Goal: Task Accomplishment & Management: Complete application form

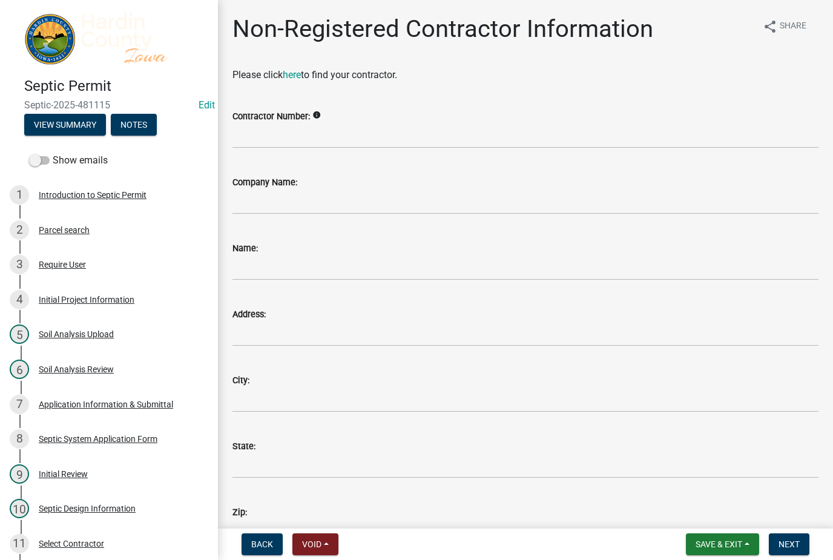
scroll to position [3, 0]
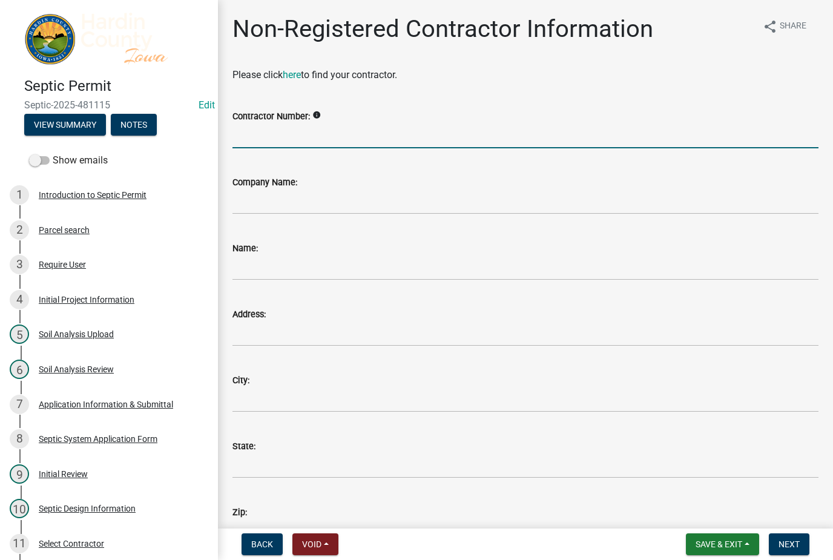
click at [400, 133] on input "Contractor Number:" at bounding box center [525, 136] width 586 height 25
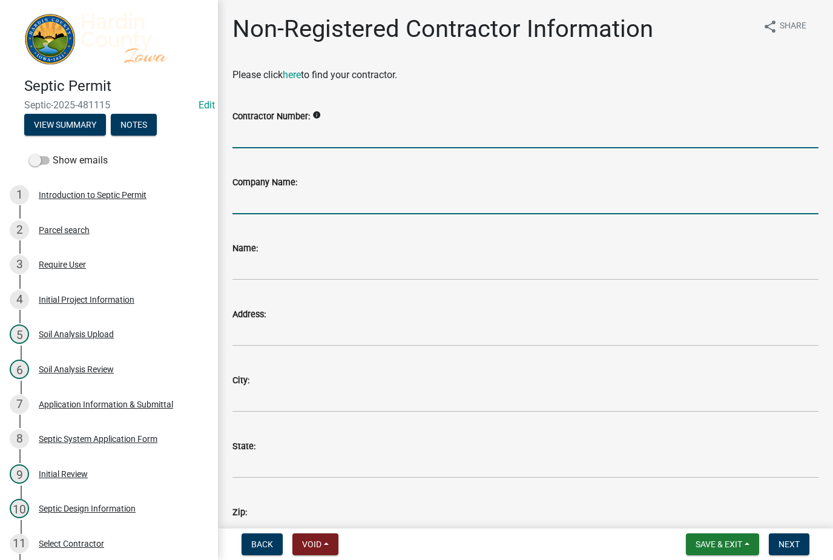
click at [358, 199] on input "Company Name:" at bounding box center [525, 202] width 586 height 25
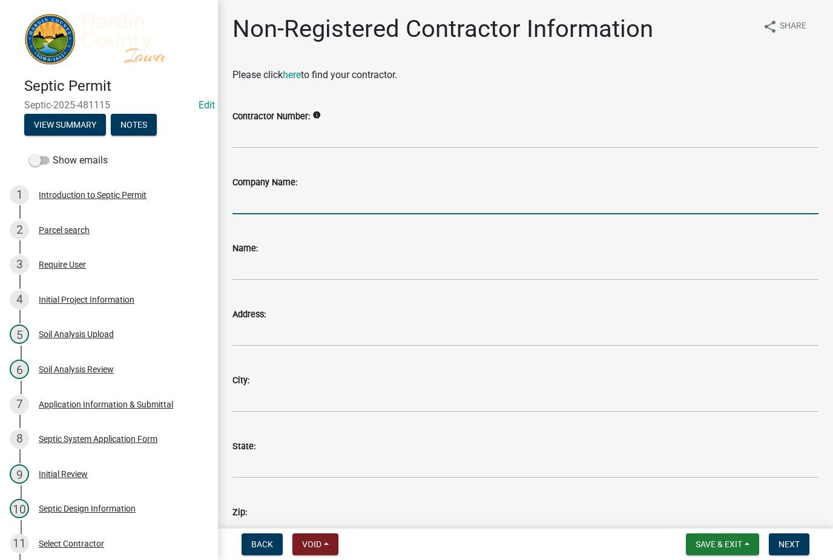
click at [341, 199] on input "Company Name:" at bounding box center [525, 202] width 586 height 25
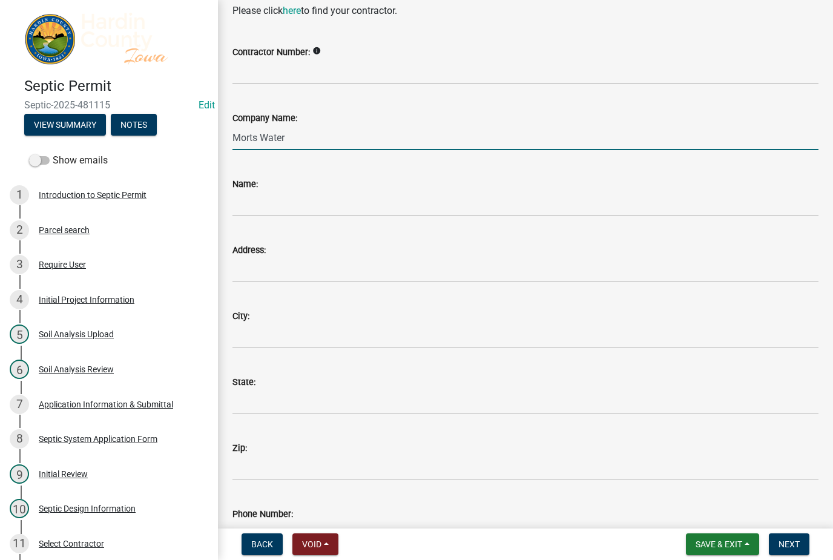
scroll to position [64, 0]
type input "Morts Water"
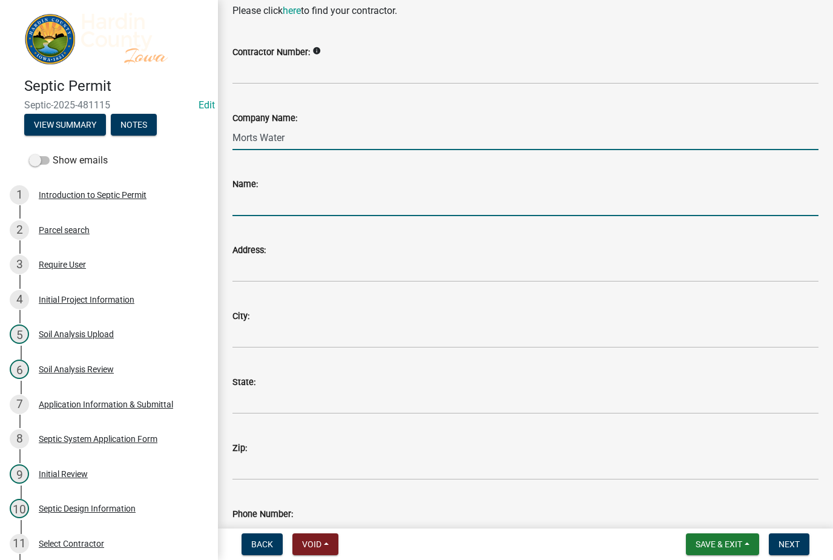
click at [242, 208] on input "Name:" at bounding box center [525, 203] width 586 height 25
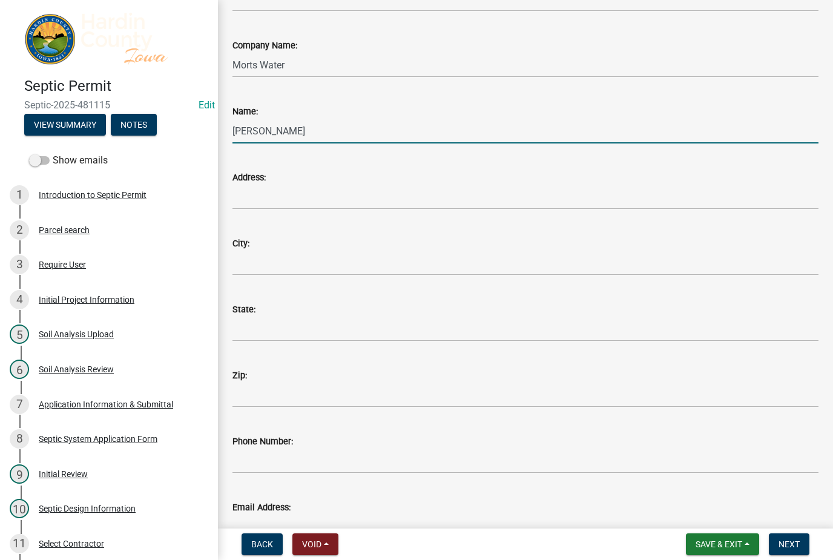
scroll to position [146, 0]
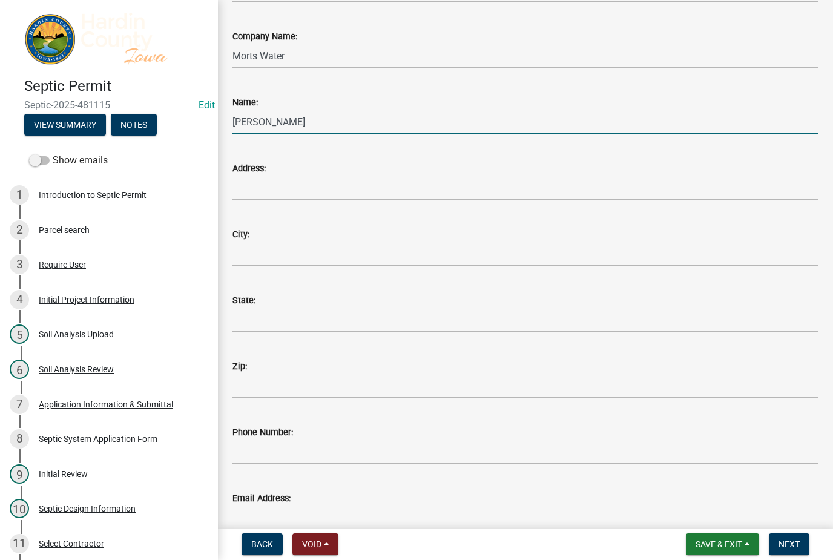
type input "[PERSON_NAME]"
click at [263, 192] on input "Address:" at bounding box center [525, 188] width 586 height 25
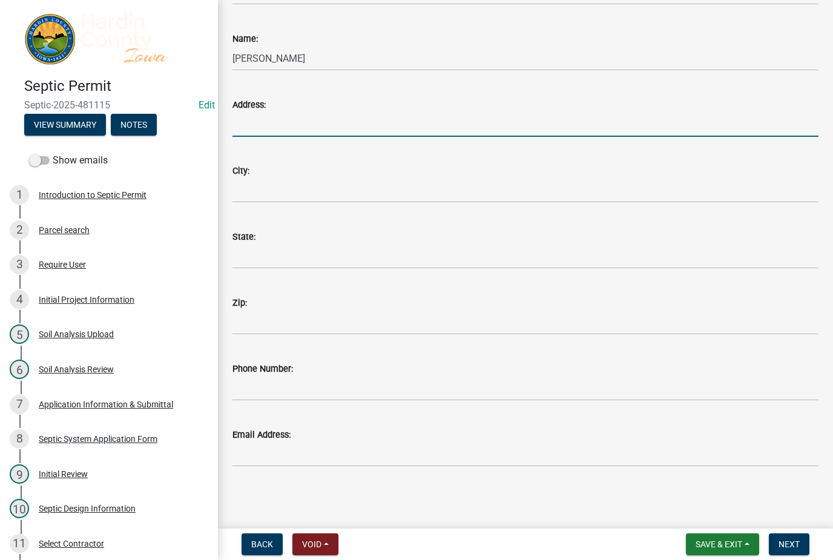
scroll to position [209, 0]
click at [516, 200] on input "City:" at bounding box center [525, 190] width 586 height 25
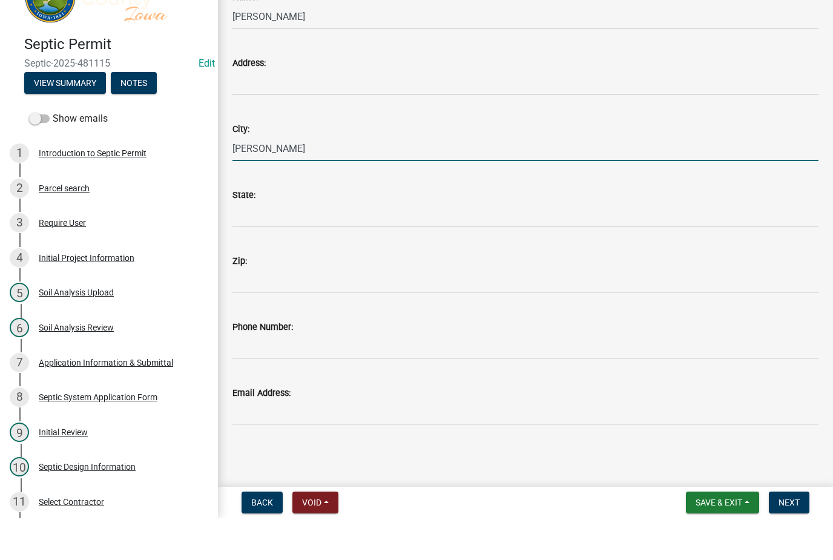
type input "[PERSON_NAME]"
click at [243, 244] on input "State:" at bounding box center [525, 256] width 586 height 25
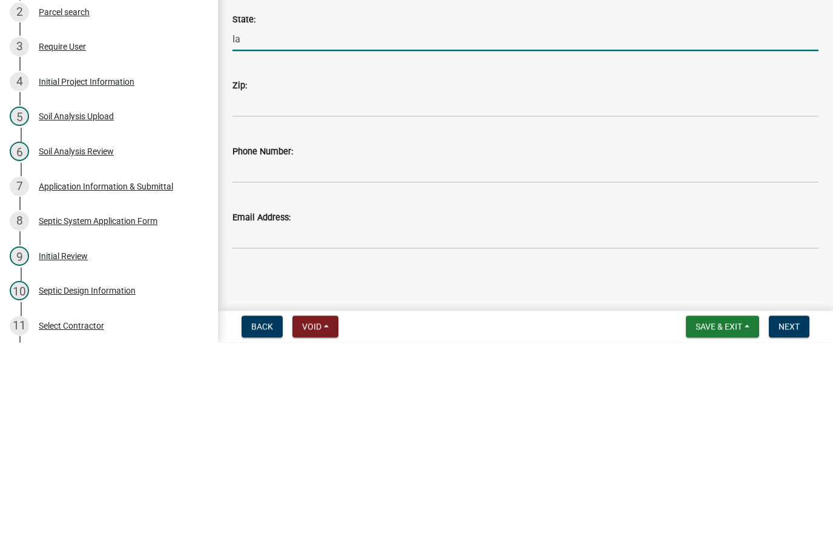
type input "Ia"
click at [249, 310] on input "Zip:" at bounding box center [525, 322] width 586 height 25
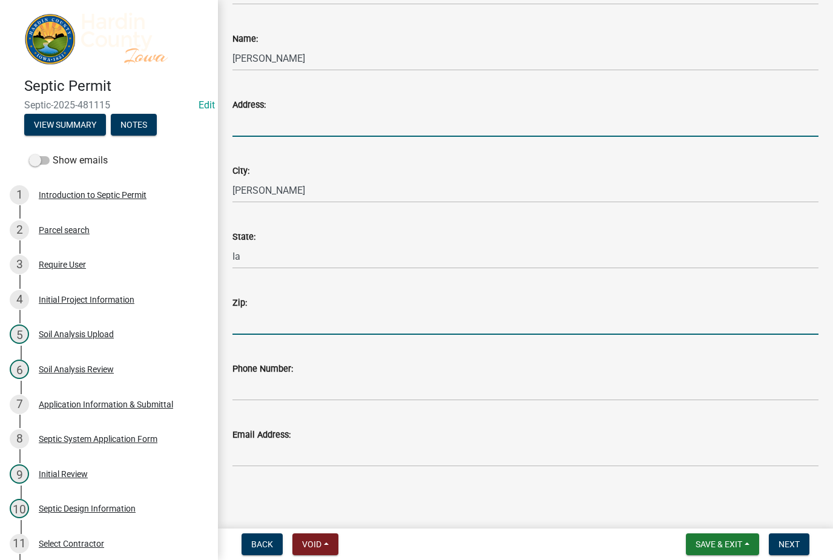
click at [239, 122] on input "Address:" at bounding box center [525, 124] width 586 height 25
type input "1410 Gull"
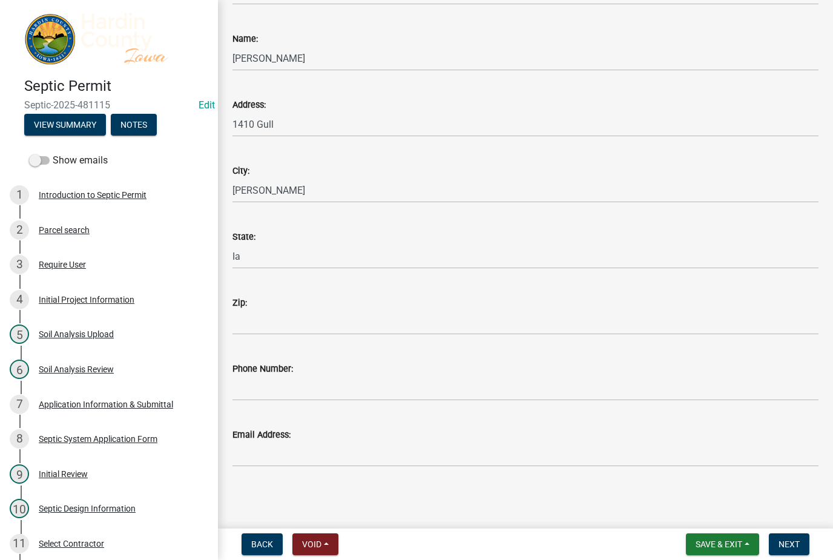
click at [790, 543] on span "Next" at bounding box center [789, 544] width 21 height 10
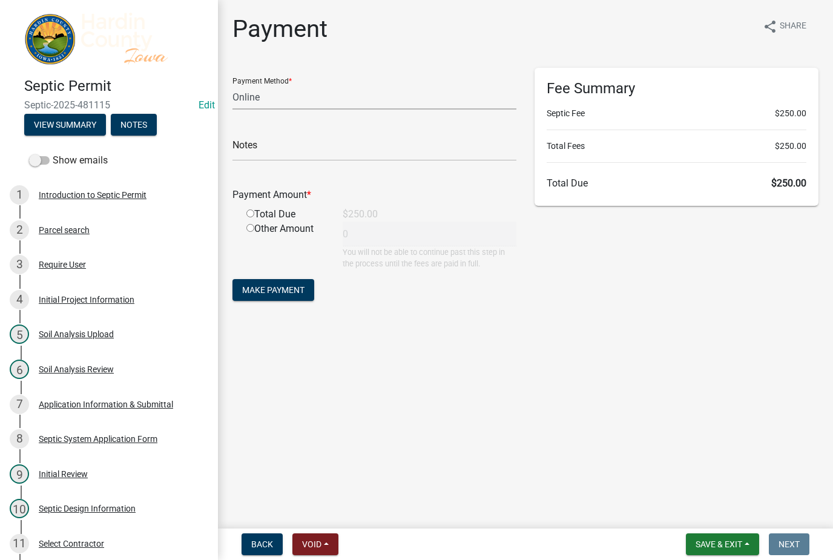
click at [316, 91] on select "Credit Card POS Check Cash Online" at bounding box center [374, 97] width 284 height 25
select select "1: 0"
click at [87, 242] on link "2 Parcel search" at bounding box center [109, 230] width 218 height 35
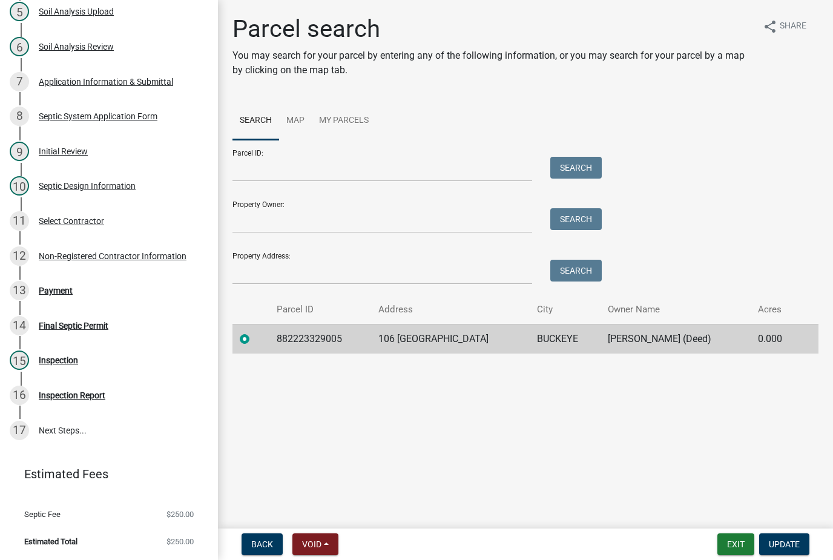
scroll to position [323, 0]
click at [135, 297] on div "13 Payment" at bounding box center [104, 290] width 189 height 19
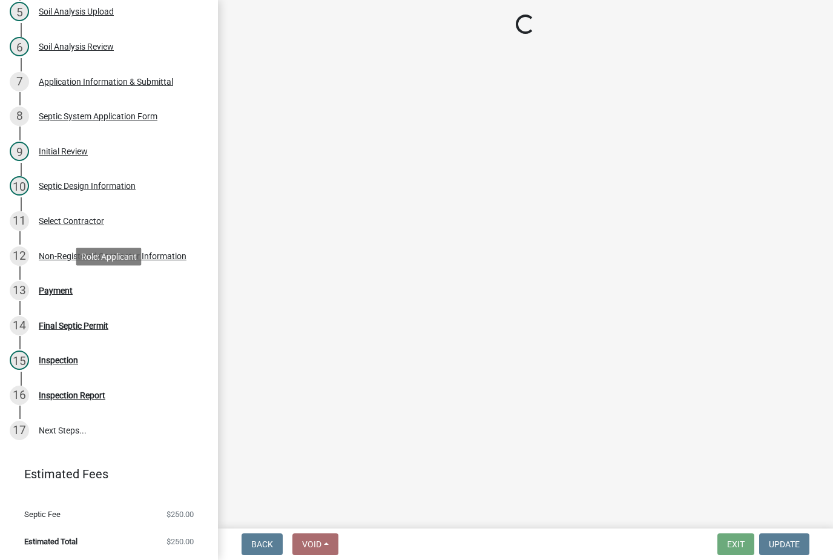
select select "3: 3"
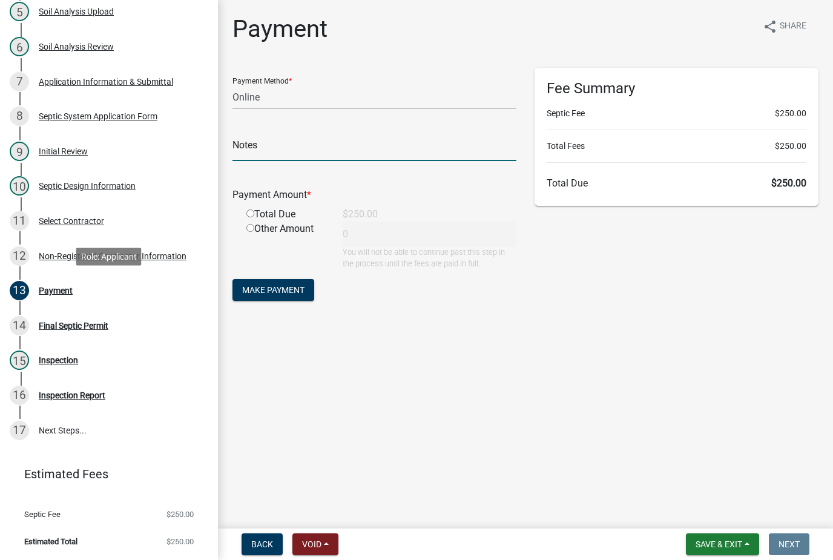
click at [334, 143] on input "text" at bounding box center [374, 148] width 284 height 25
type input "1221"
click at [279, 216] on div "Total Due" at bounding box center [285, 214] width 96 height 15
click at [290, 219] on div "Total Due" at bounding box center [285, 214] width 96 height 15
click at [271, 208] on div "Total Due" at bounding box center [285, 214] width 96 height 15
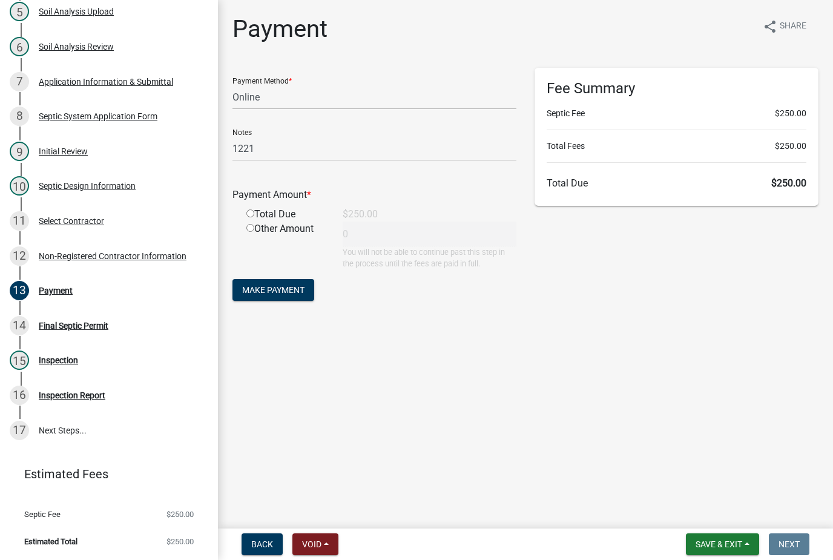
click at [260, 209] on div "Total Due" at bounding box center [285, 214] width 96 height 15
click at [251, 216] on input "radio" at bounding box center [250, 213] width 8 height 8
radio input "true"
type input "250"
click at [282, 285] on span "Make Payment" at bounding box center [273, 290] width 62 height 10
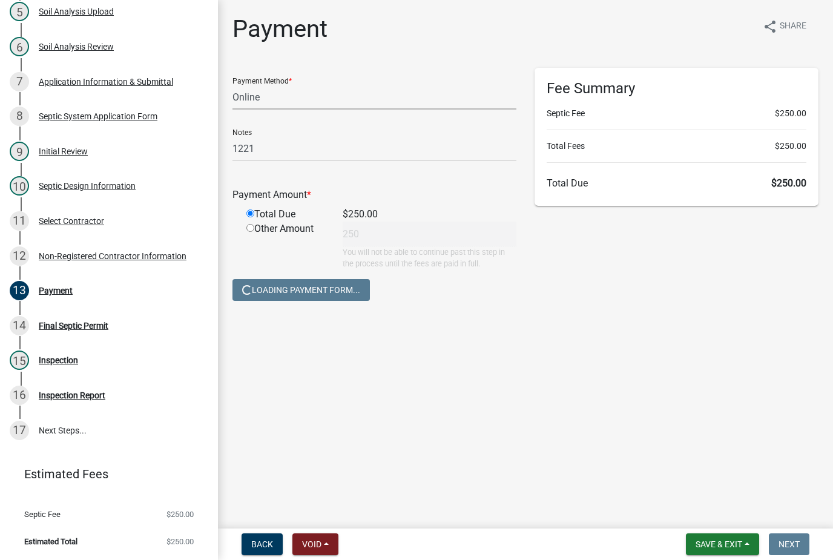
click at [367, 98] on select "Credit Card POS Check Cash Online" at bounding box center [374, 97] width 284 height 25
select select "1: 0"
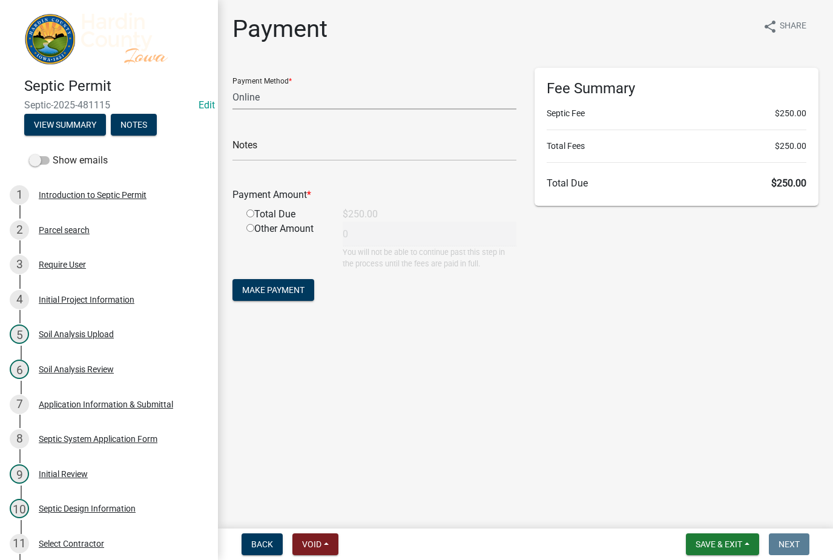
click at [388, 98] on select "Credit Card POS Check Cash Online" at bounding box center [374, 97] width 284 height 25
select select "1: 0"
click at [343, 150] on input "text" at bounding box center [374, 148] width 284 height 25
type input "1221"
click at [296, 217] on div "Total Due" at bounding box center [285, 214] width 96 height 15
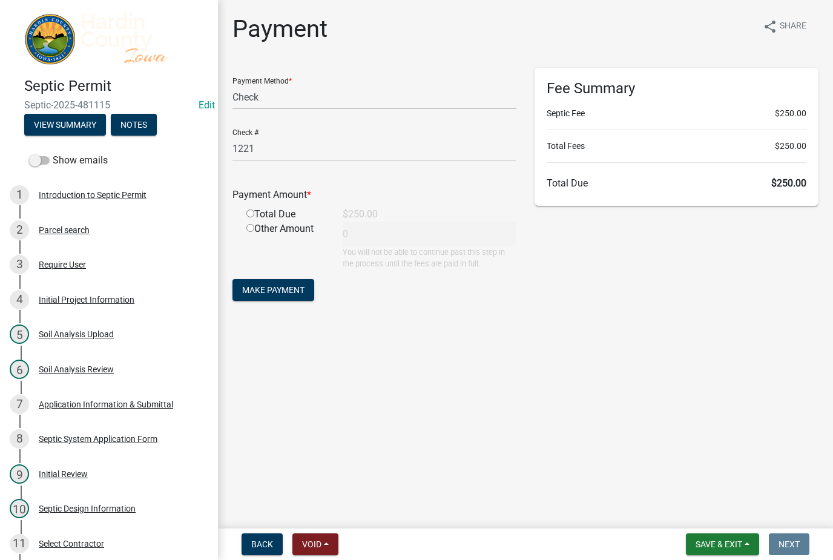
click at [283, 210] on div "Total Due" at bounding box center [285, 214] width 96 height 15
click at [256, 206] on div "Payment Amount *" at bounding box center [374, 197] width 302 height 19
click at [257, 210] on div "Total Due" at bounding box center [285, 214] width 96 height 15
click at [256, 206] on div "Payment Amount *" at bounding box center [374, 197] width 302 height 19
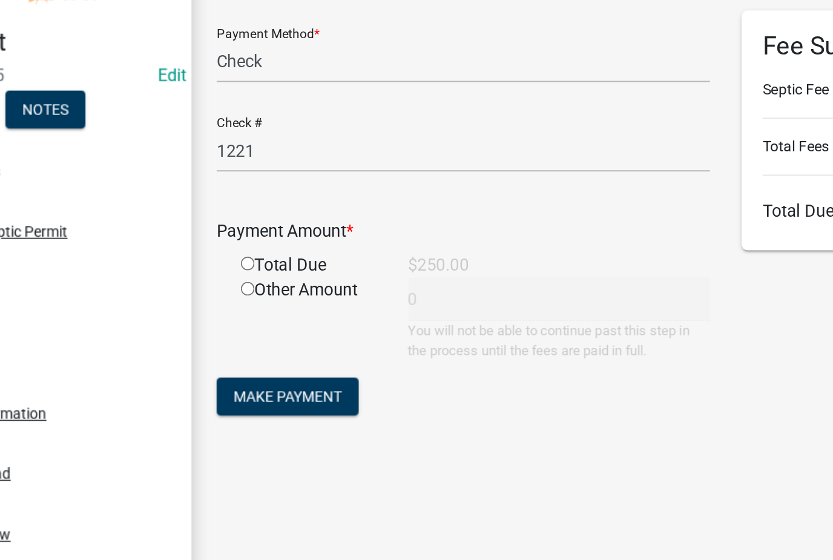
click at [246, 209] on input "radio" at bounding box center [250, 213] width 8 height 8
radio input "true"
type input "250"
click at [242, 285] on span "Make Payment" at bounding box center [273, 290] width 62 height 10
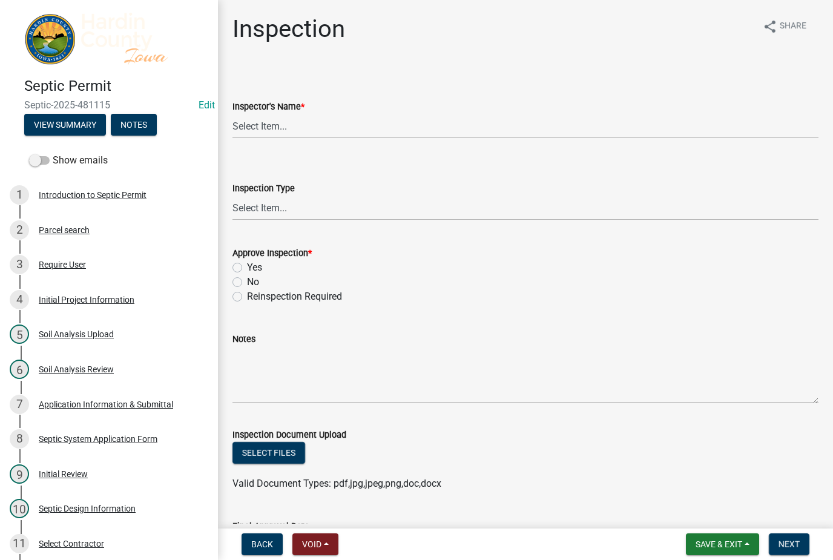
click at [720, 533] on button "Save & Exit" at bounding box center [722, 544] width 73 height 22
click at [725, 513] on button "Save & Exit" at bounding box center [710, 512] width 97 height 29
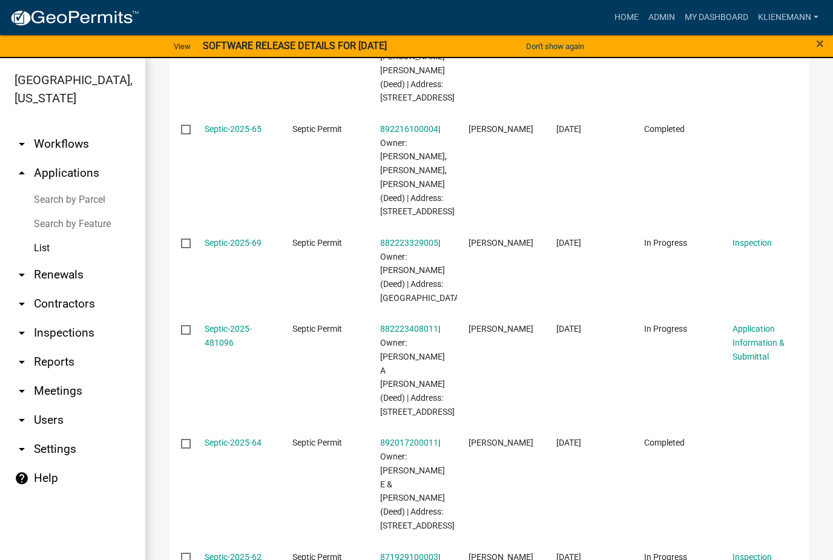
scroll to position [650, 0]
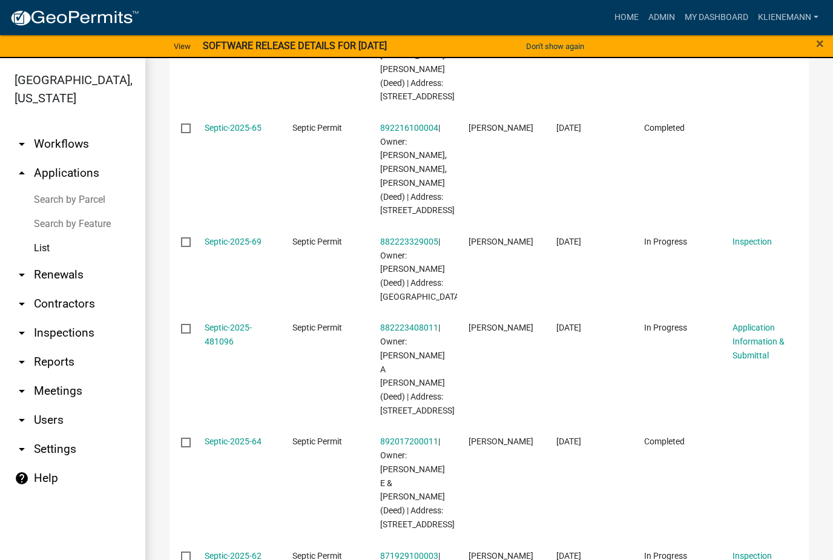
click at [232, 323] on link "Septic-2025-481096" at bounding box center [228, 335] width 47 height 24
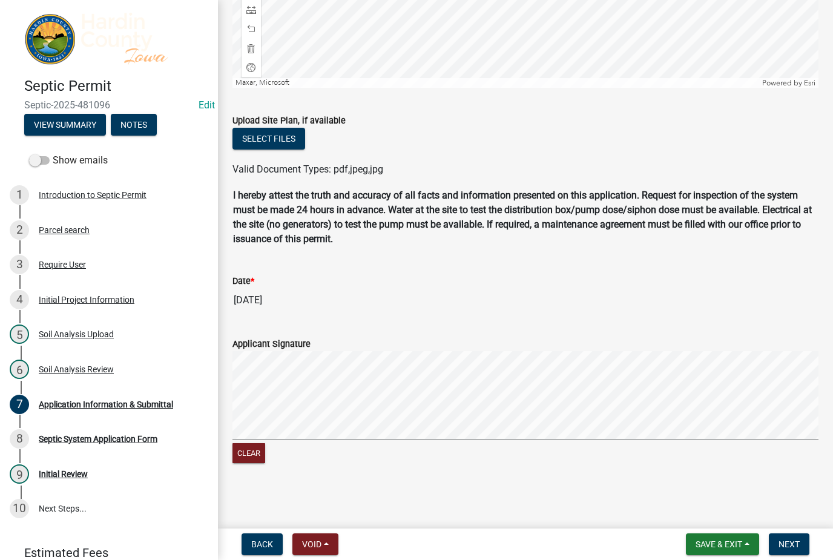
scroll to position [941, 0]
click at [790, 545] on span "Next" at bounding box center [789, 544] width 21 height 10
click at [781, 541] on span "Next" at bounding box center [789, 544] width 21 height 10
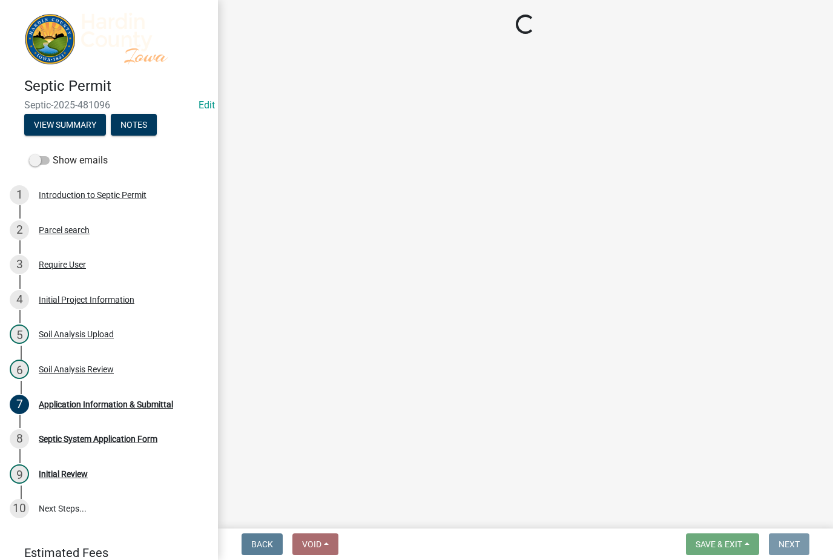
scroll to position [0, 0]
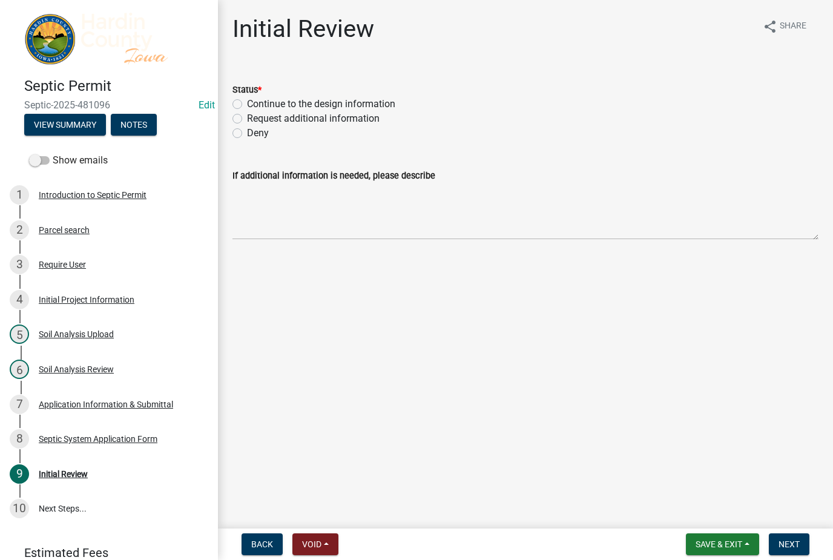
click at [355, 102] on label "Continue to the design information" at bounding box center [321, 104] width 148 height 15
click at [255, 102] on input "Continue to the design information" at bounding box center [251, 101] width 8 height 8
radio input "true"
click at [790, 543] on span "Next" at bounding box center [789, 544] width 21 height 10
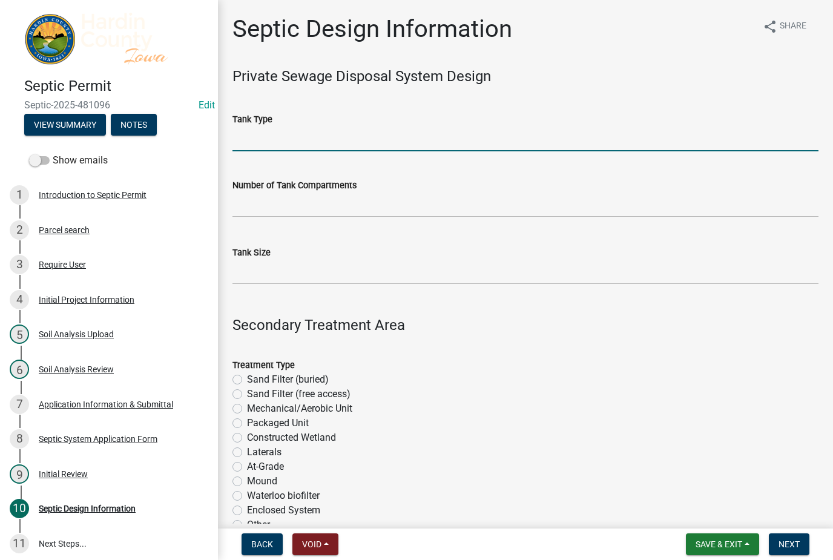
click at [317, 150] on input "Tank Type" at bounding box center [525, 139] width 586 height 25
type input "Concrete"
click at [340, 213] on input "text" at bounding box center [525, 205] width 586 height 25
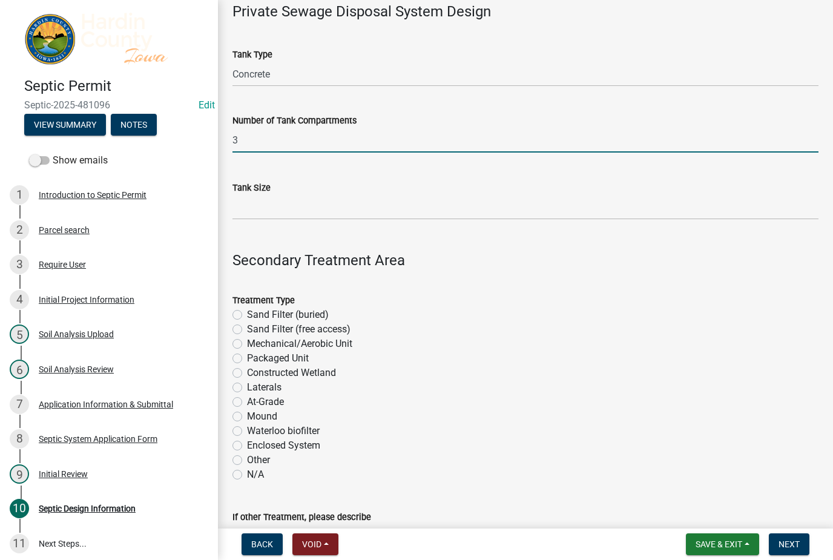
scroll to position [76, 0]
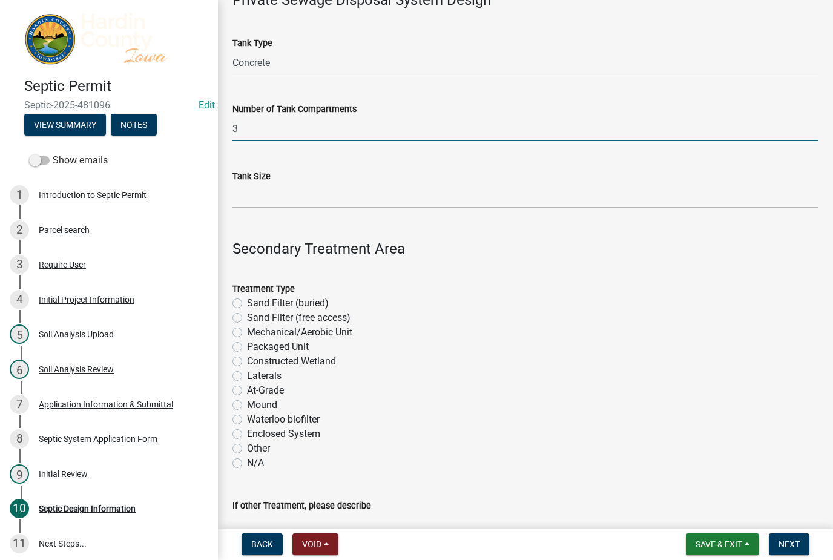
type input "3"
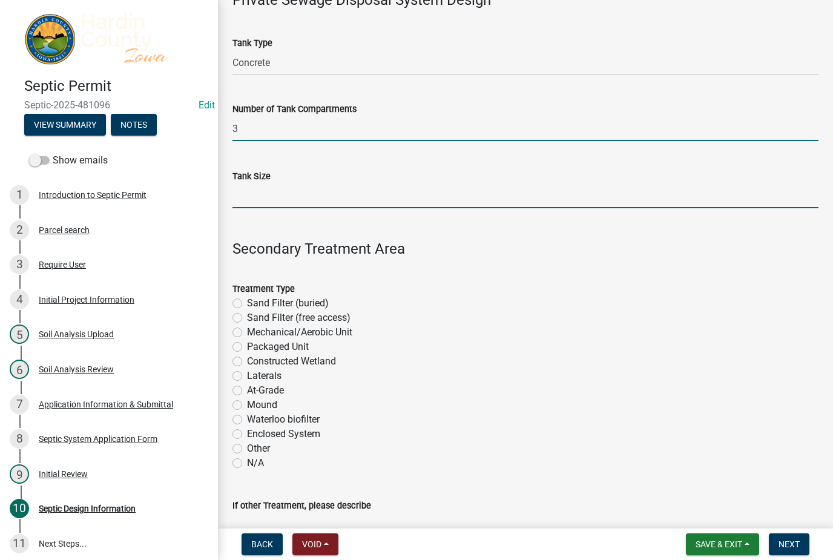
click at [354, 191] on input "Tank Size" at bounding box center [525, 195] width 586 height 25
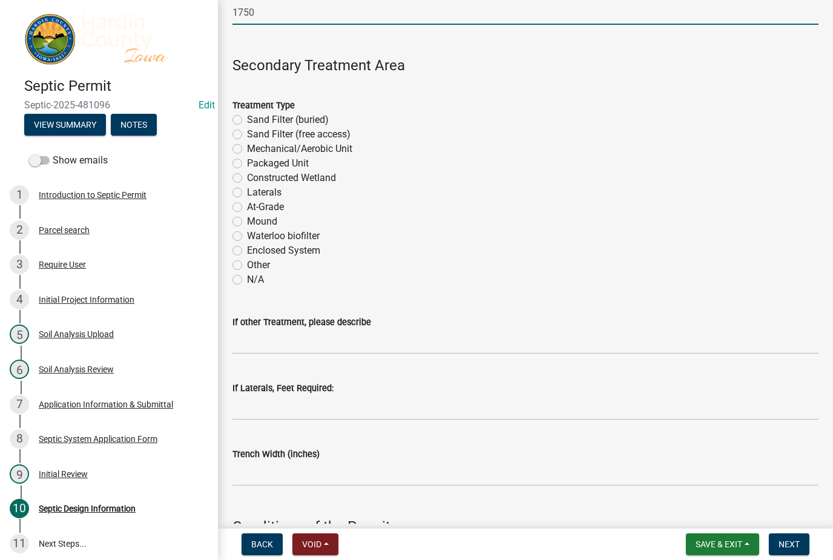
scroll to position [263, 0]
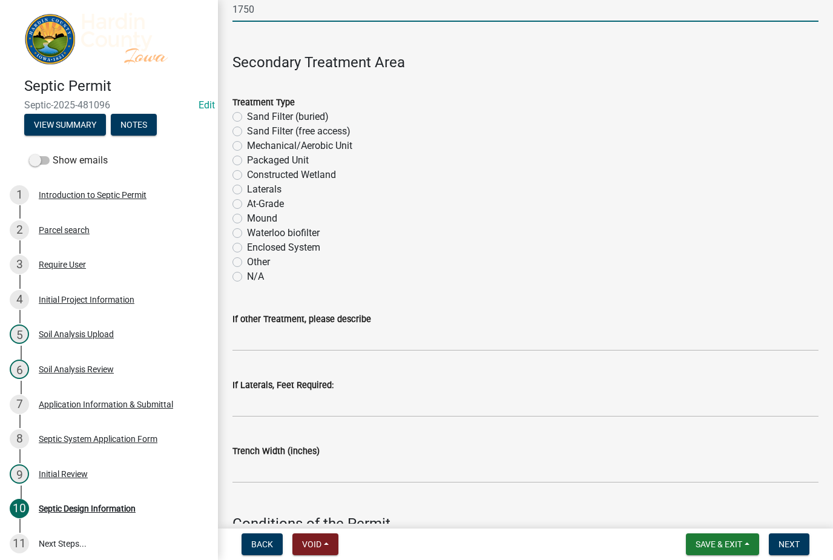
type input "1750"
click at [327, 146] on label "Mechanical/Aerobic Unit" at bounding box center [299, 146] width 105 height 15
click at [255, 146] on input "Mechanical/Aerobic Unit" at bounding box center [251, 143] width 8 height 8
radio input "true"
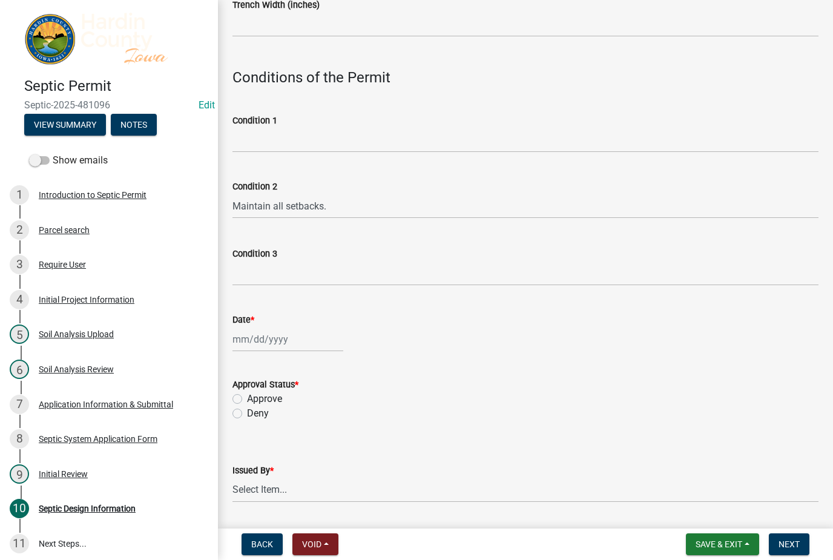
scroll to position [721, 0]
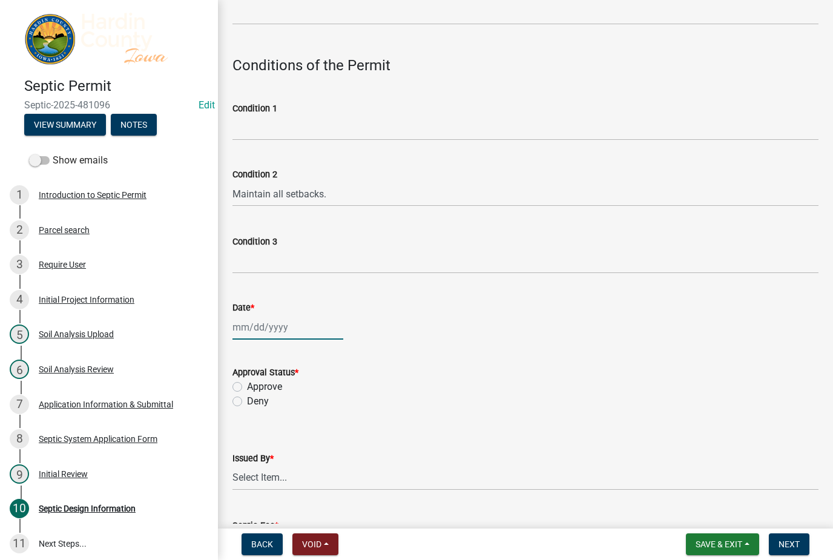
click at [302, 327] on div at bounding box center [287, 327] width 111 height 25
select select "10"
select select "2025"
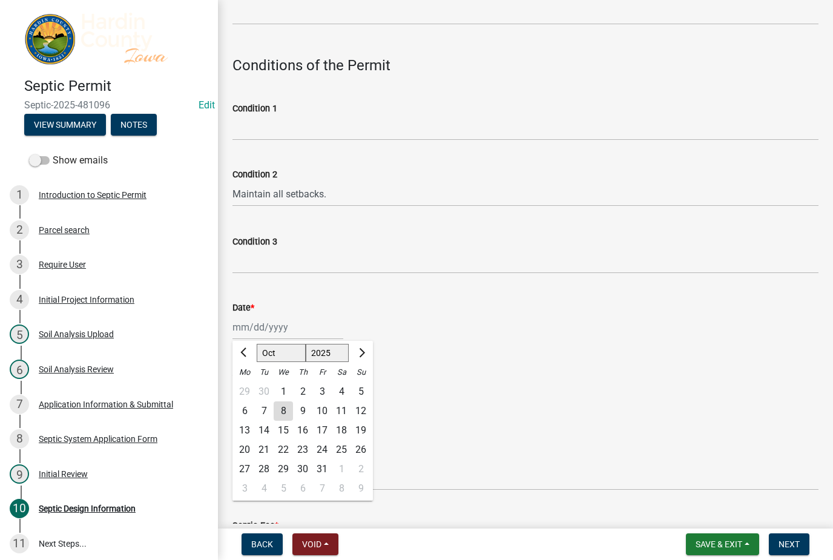
click at [283, 406] on div "8" at bounding box center [283, 410] width 19 height 19
type input "[DATE]"
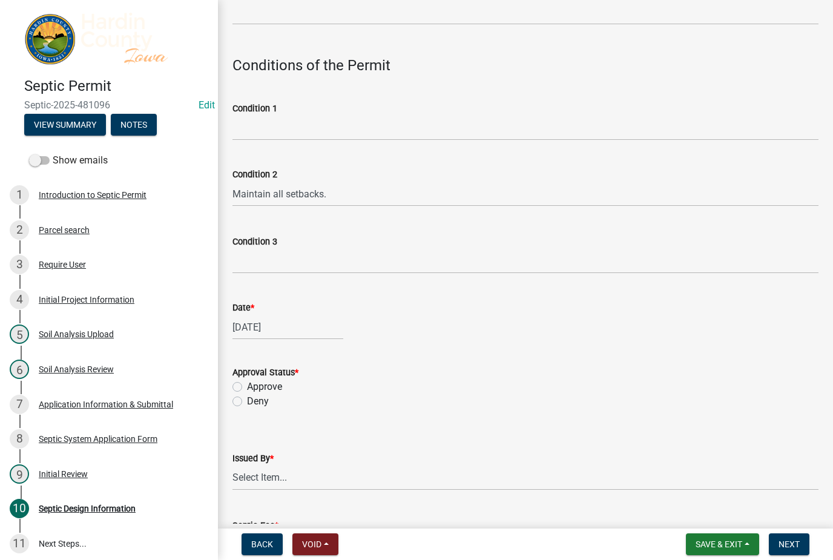
click at [279, 383] on label "Approve" at bounding box center [264, 387] width 35 height 15
click at [255, 383] on input "Approve" at bounding box center [251, 384] width 8 height 8
radio input "true"
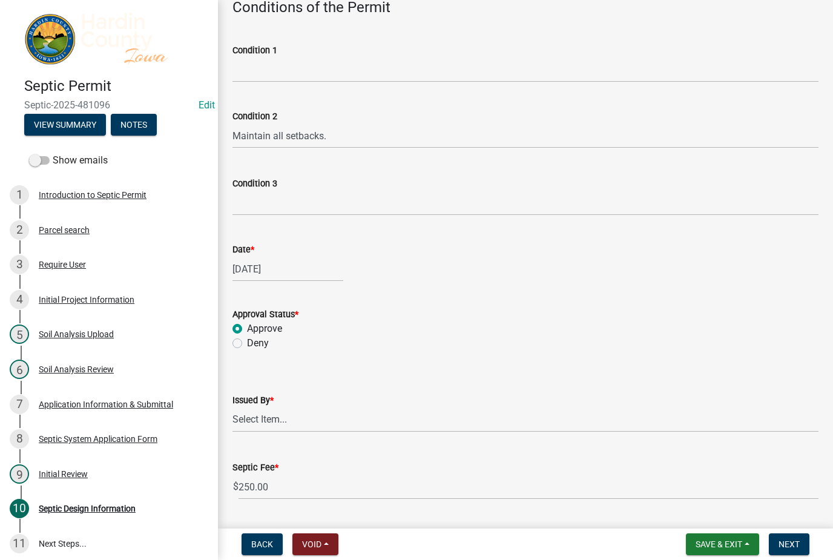
scroll to position [763, 0]
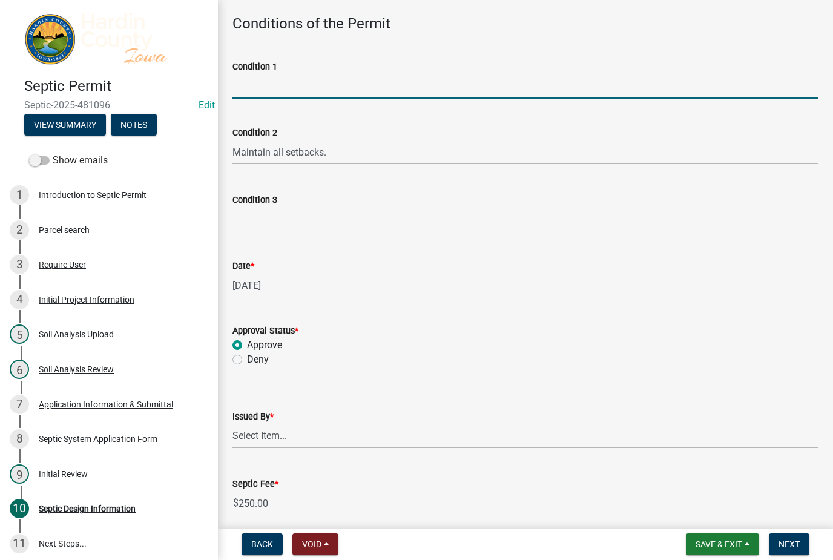
click at [398, 95] on input "Condition 1" at bounding box center [525, 86] width 586 height 25
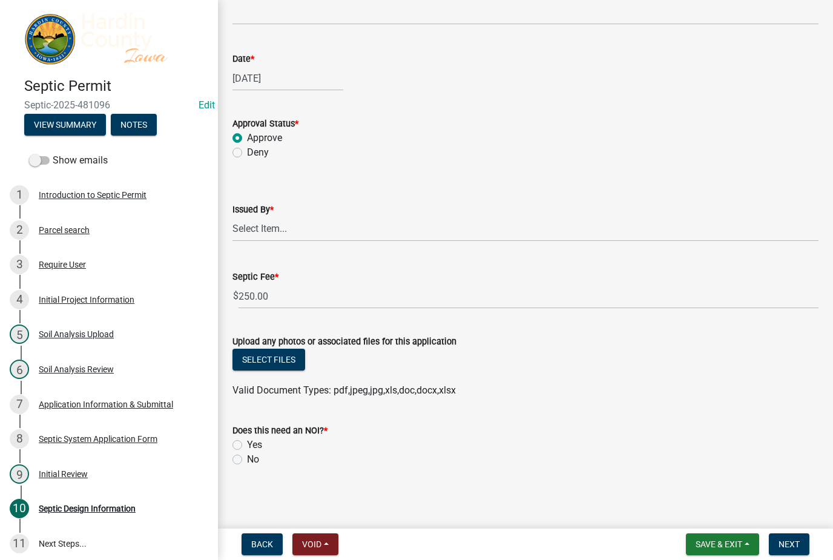
scroll to position [969, 0]
type input "Abandon old tank"
click at [255, 450] on label "Yes" at bounding box center [254, 446] width 15 height 15
click at [255, 447] on input "Yes" at bounding box center [251, 443] width 8 height 8
radio input "true"
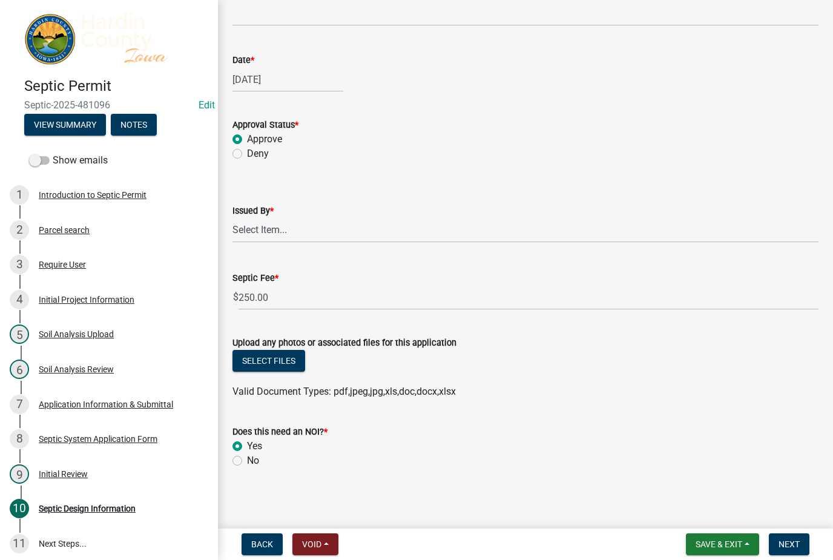
click at [256, 462] on label "No" at bounding box center [253, 460] width 12 height 15
click at [255, 461] on input "No" at bounding box center [251, 457] width 8 height 8
radio input "true"
click at [795, 550] on button "Next" at bounding box center [789, 544] width 41 height 22
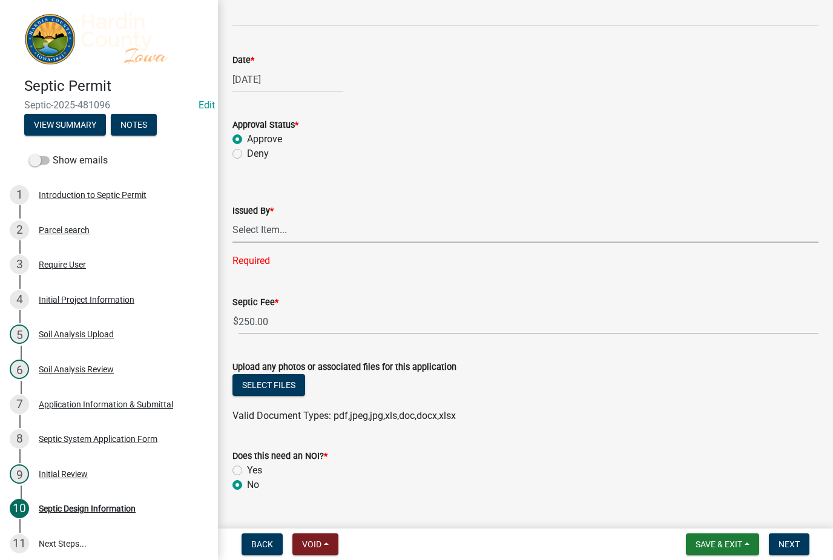
click at [348, 236] on select "Select Item... [PERSON_NAME] [PERSON_NAME] Roll [PERSON_NAME]" at bounding box center [525, 230] width 586 height 25
select select "92abfdc4-a32e-4fda-8546-51d3978c14c9"
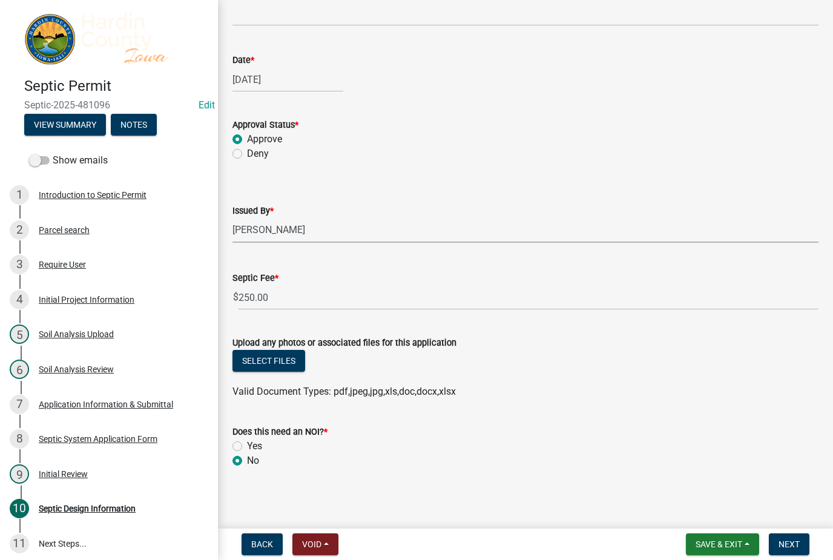
click at [793, 544] on span "Next" at bounding box center [789, 544] width 21 height 10
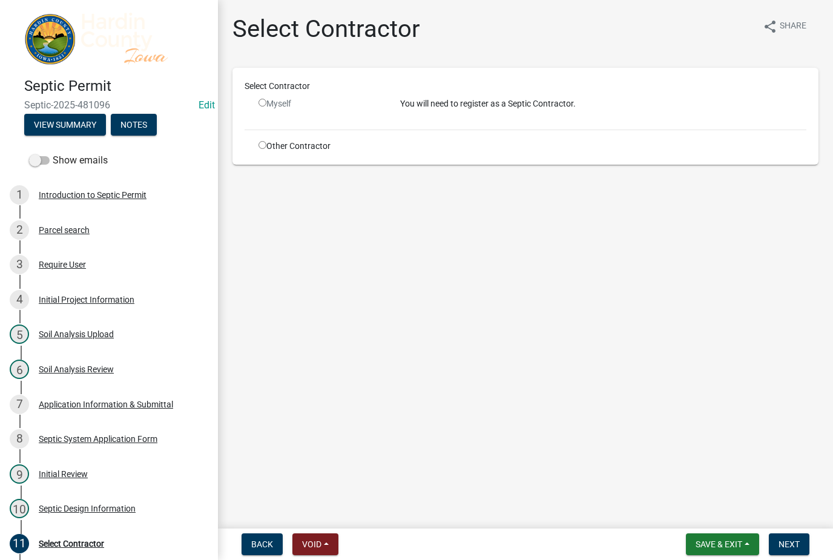
click at [308, 140] on div "Other Contractor" at bounding box center [320, 146] width 142 height 13
click at [273, 147] on div "Other Contractor" at bounding box center [320, 146] width 142 height 13
click at [266, 142] on input "radio" at bounding box center [263, 145] width 8 height 8
radio input "true"
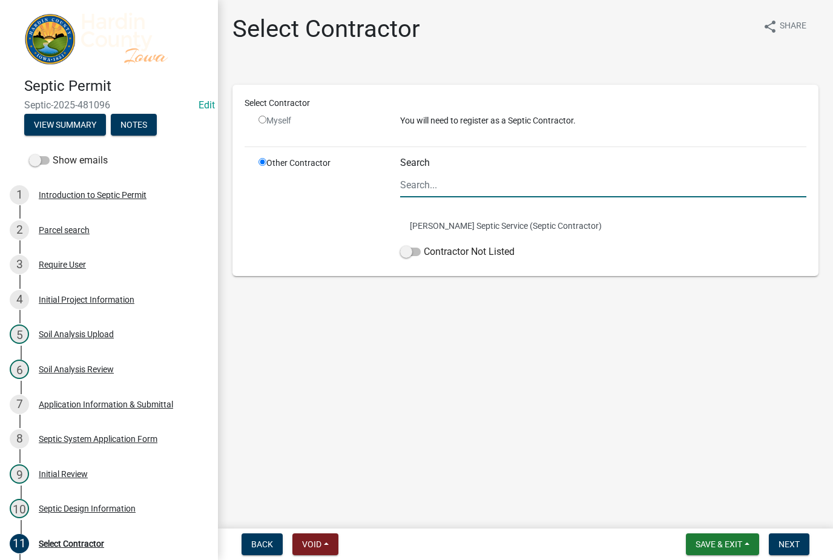
click at [442, 253] on label "Contractor Not Listed" at bounding box center [457, 252] width 114 height 15
click at [424, 245] on input "Contractor Not Listed" at bounding box center [424, 245] width 0 height 0
click at [790, 540] on span "Next" at bounding box center [789, 544] width 21 height 10
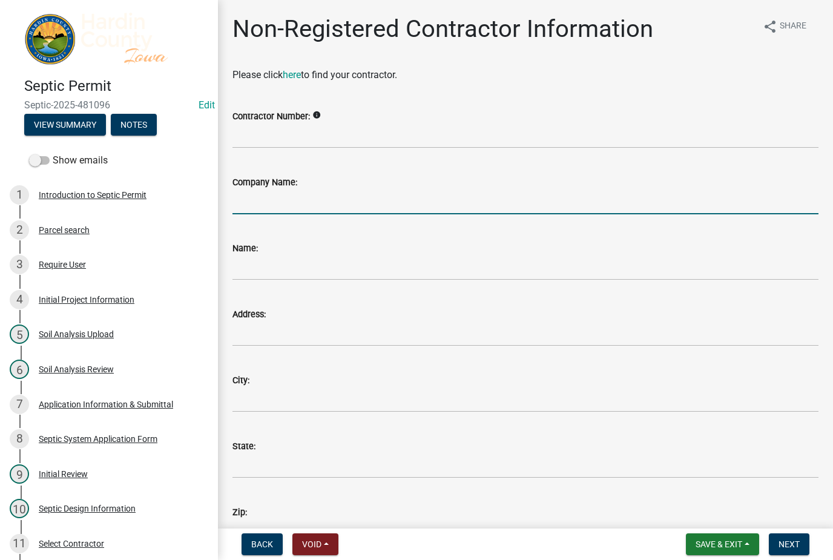
click at [335, 201] on input "Company Name:" at bounding box center [525, 202] width 586 height 25
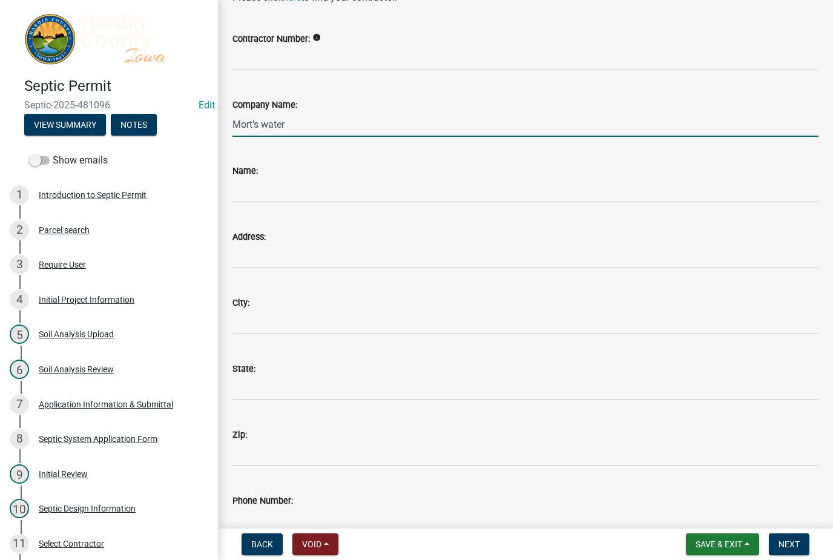
scroll to position [79, 0]
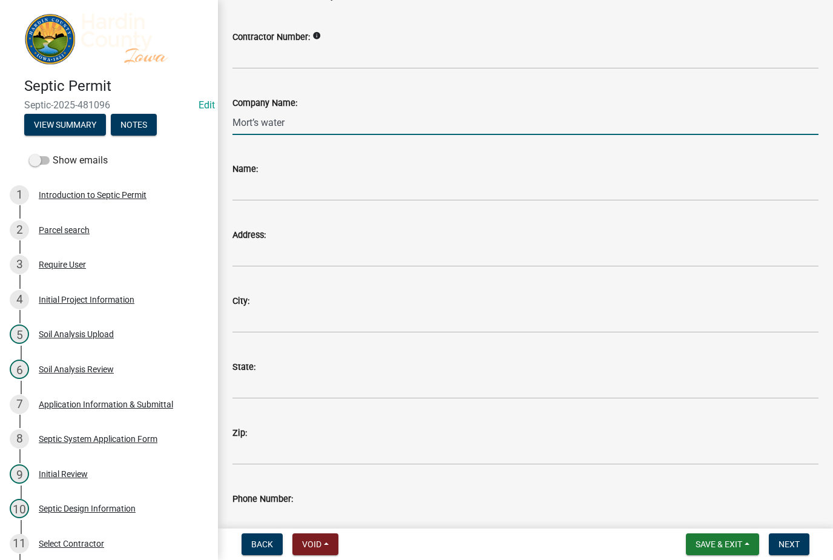
type input "Mort’s water"
click at [357, 181] on input "Name:" at bounding box center [525, 188] width 586 height 25
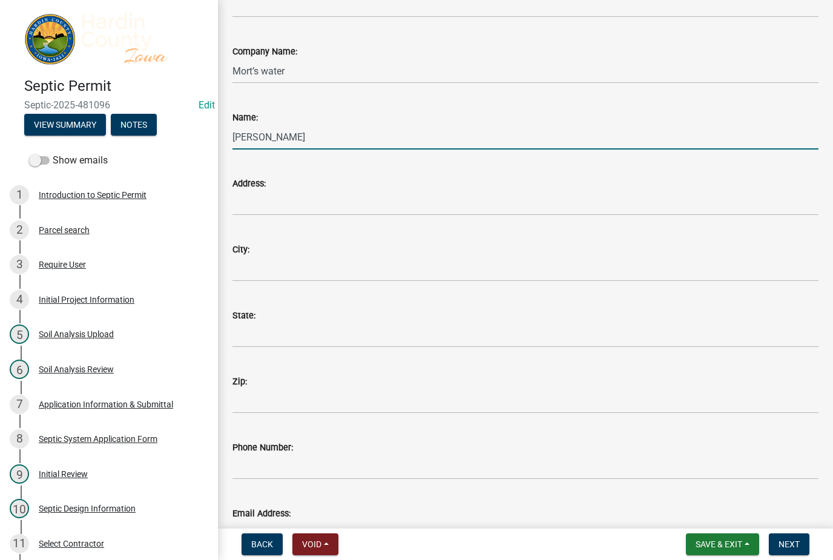
scroll to position [159, 0]
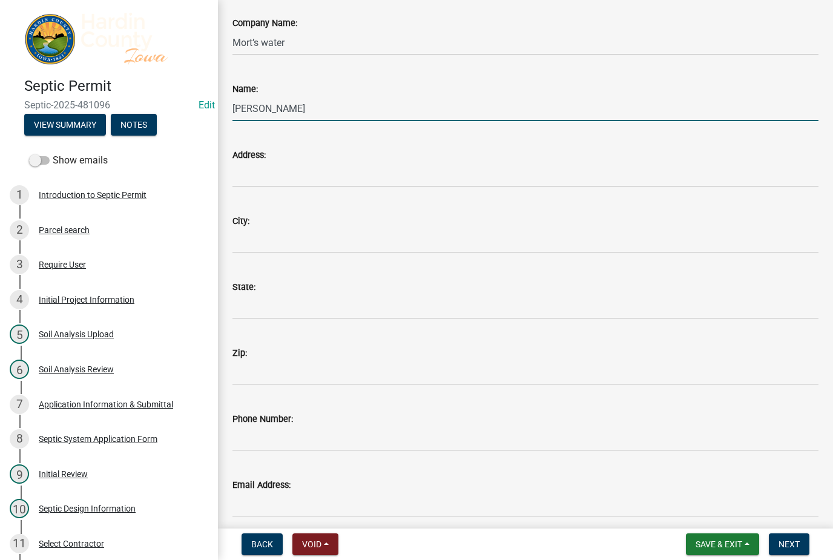
type input "[PERSON_NAME]"
click at [405, 181] on input "Address:" at bounding box center [525, 174] width 586 height 25
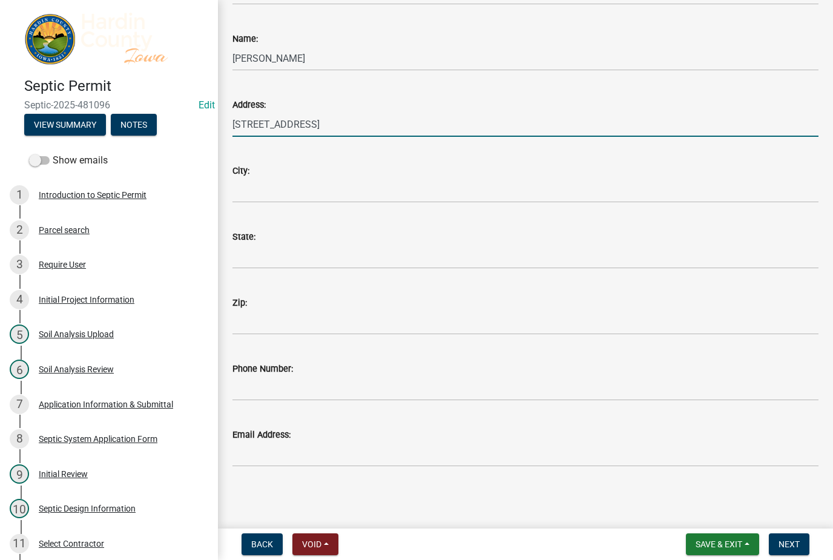
scroll to position [209, 0]
type input "[STREET_ADDRESS]"
click at [417, 196] on input "City:" at bounding box center [525, 190] width 586 height 25
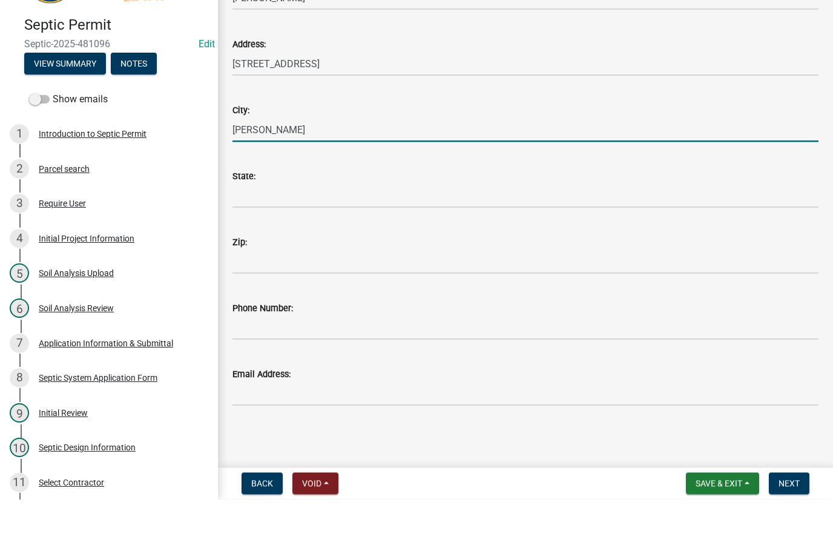
type input "[PERSON_NAME]"
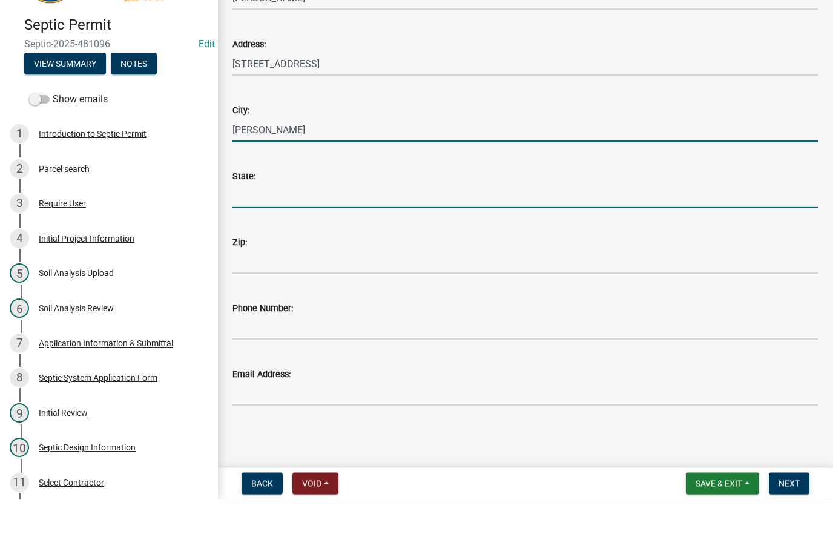
click at [437, 244] on input "State:" at bounding box center [525, 256] width 586 height 25
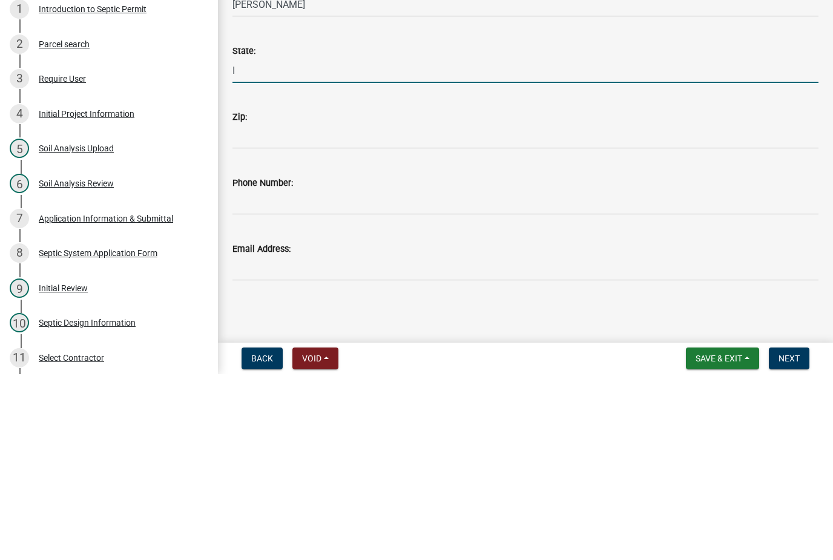
type input "IA"
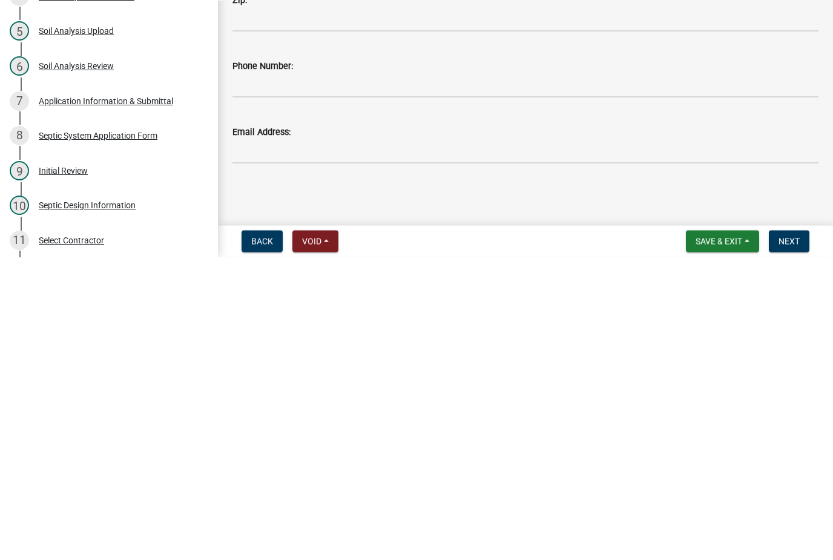
click at [794, 539] on span "Next" at bounding box center [789, 544] width 21 height 10
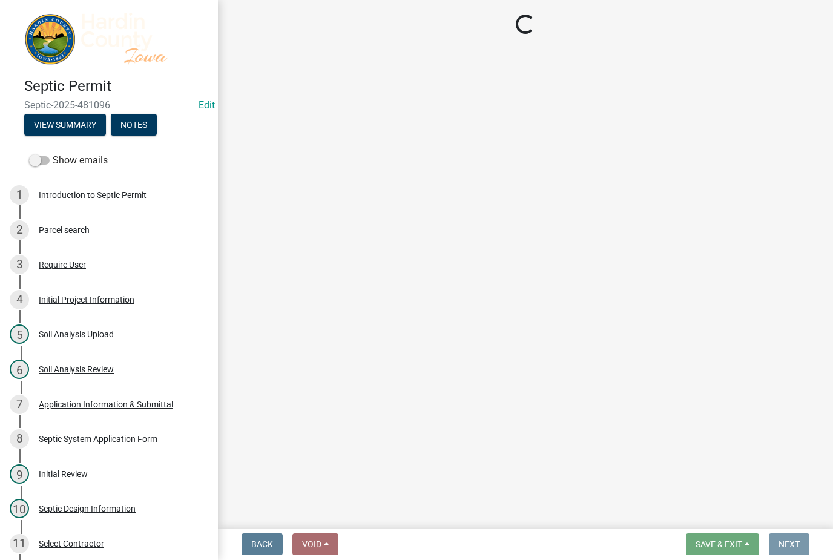
scroll to position [0, 0]
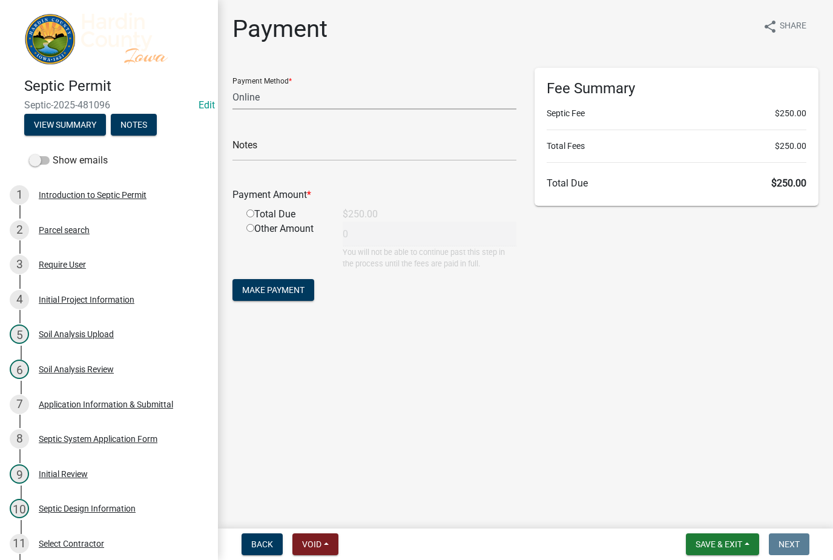
click at [343, 91] on select "Credit Card POS Check Cash Online" at bounding box center [374, 97] width 284 height 25
select select "1: 0"
click at [352, 148] on input "text" at bounding box center [374, 148] width 284 height 25
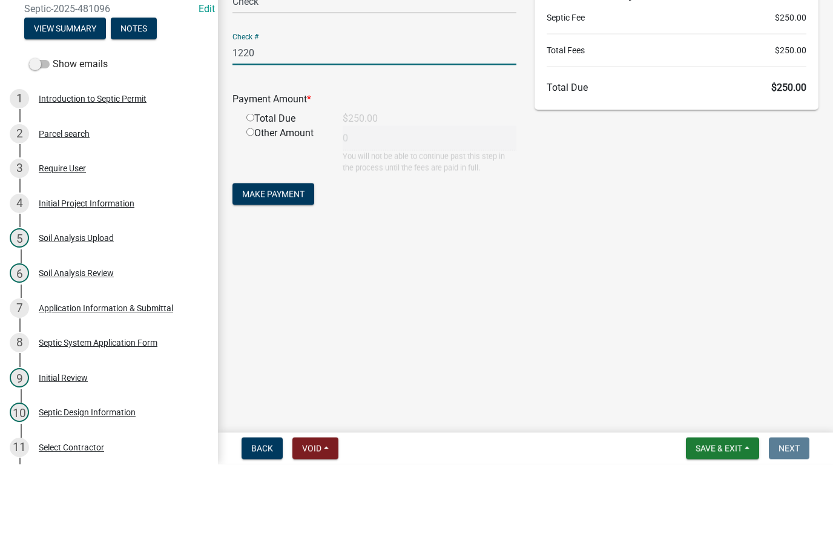
type input "1220"
click at [286, 207] on div "Total Due" at bounding box center [285, 214] width 96 height 15
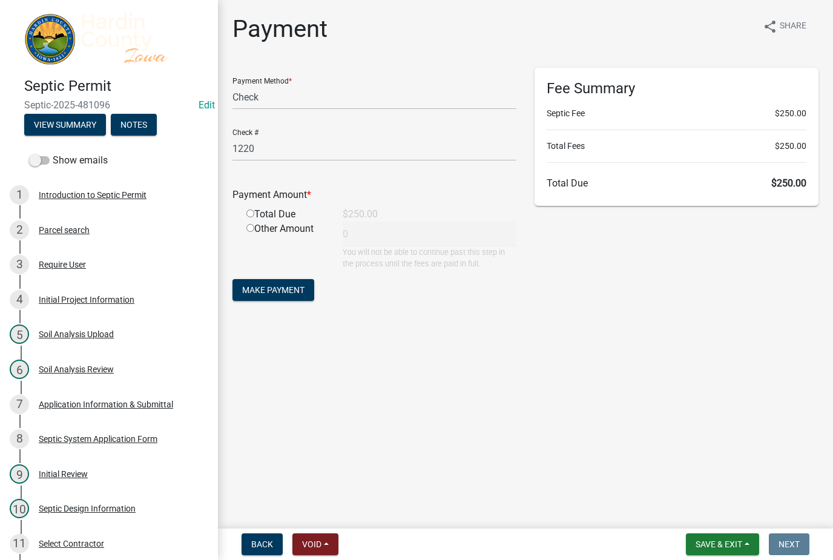
click at [284, 216] on div "Total Due" at bounding box center [285, 214] width 96 height 15
click at [251, 215] on input "radio" at bounding box center [250, 213] width 8 height 8
radio input "true"
type input "250"
click at [297, 290] on span "Make Payment" at bounding box center [273, 290] width 62 height 10
